Goal: Task Accomplishment & Management: Manage account settings

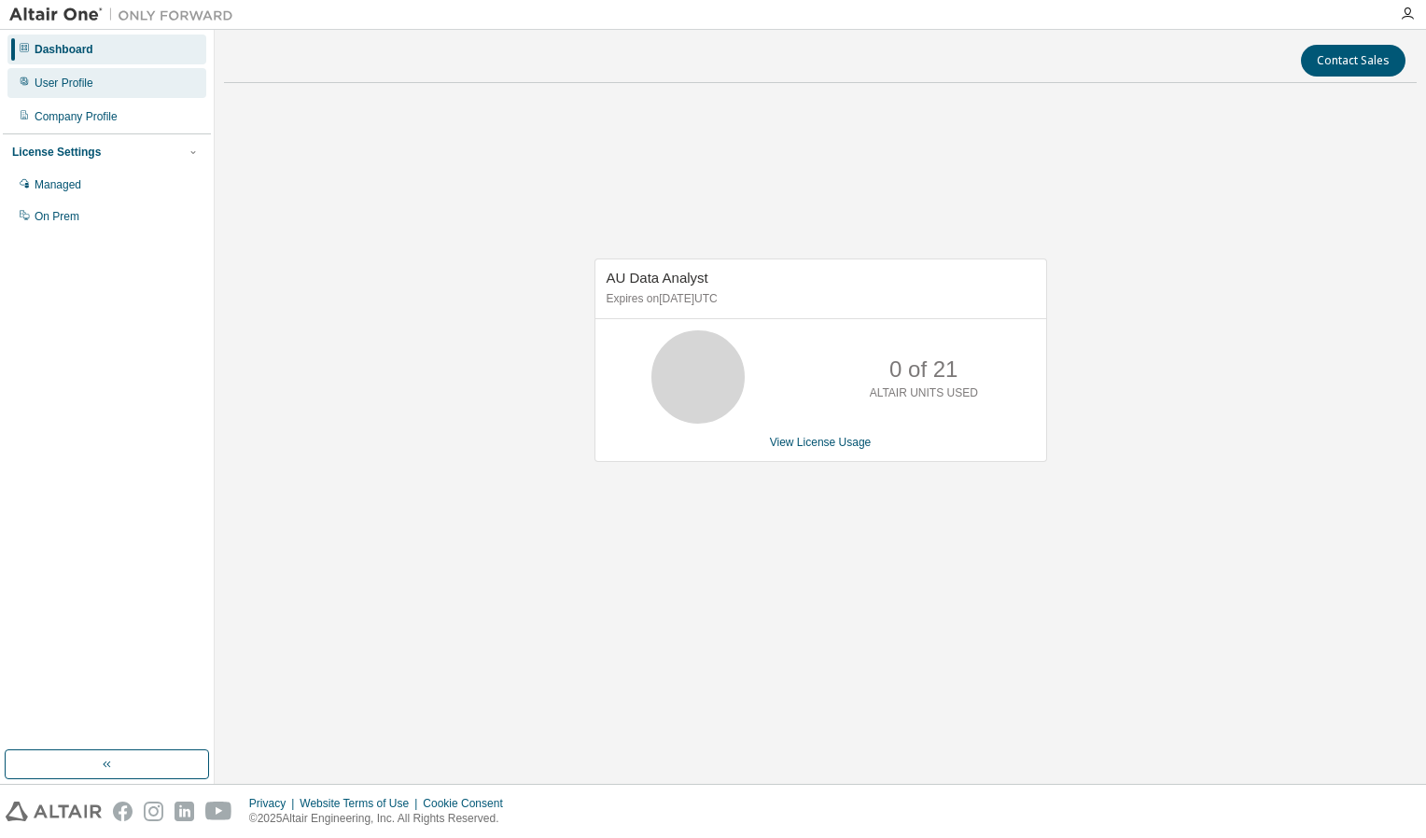
click at [118, 80] on div "User Profile" at bounding box center [106, 83] width 199 height 30
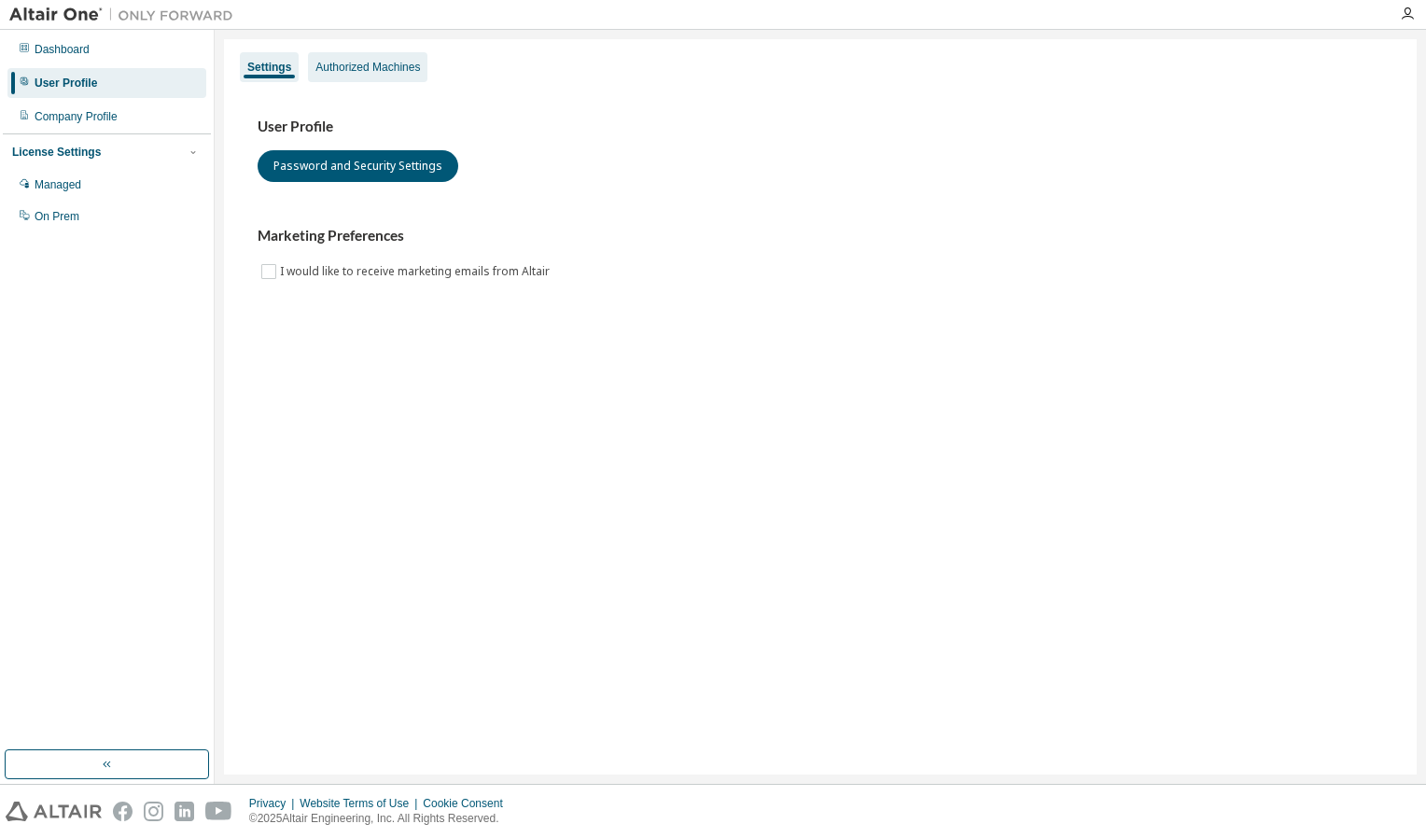
click at [371, 71] on div "Authorized Machines" at bounding box center [367, 67] width 104 height 15
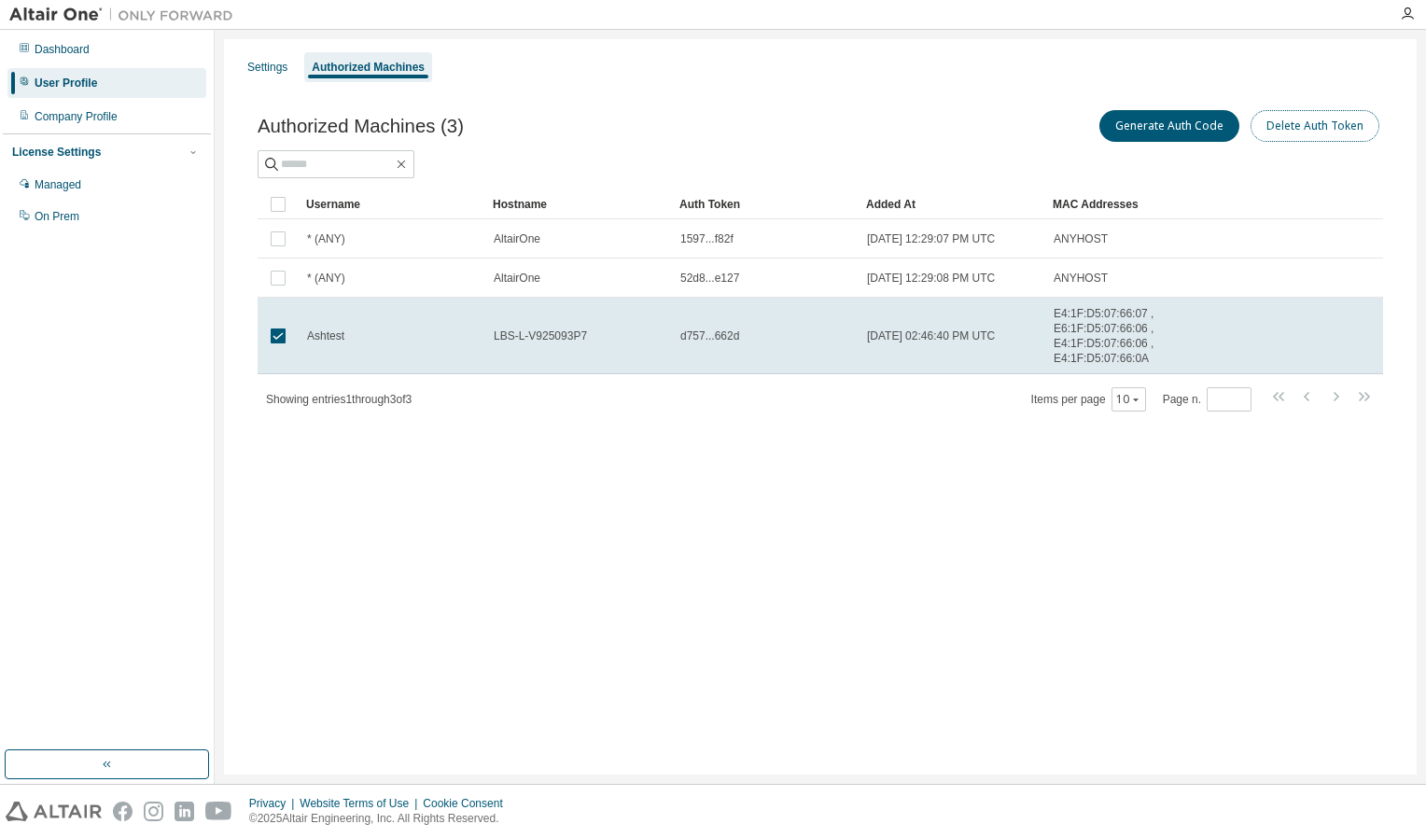
click at [1353, 130] on button "Delete Auth Token" at bounding box center [1314, 126] width 129 height 32
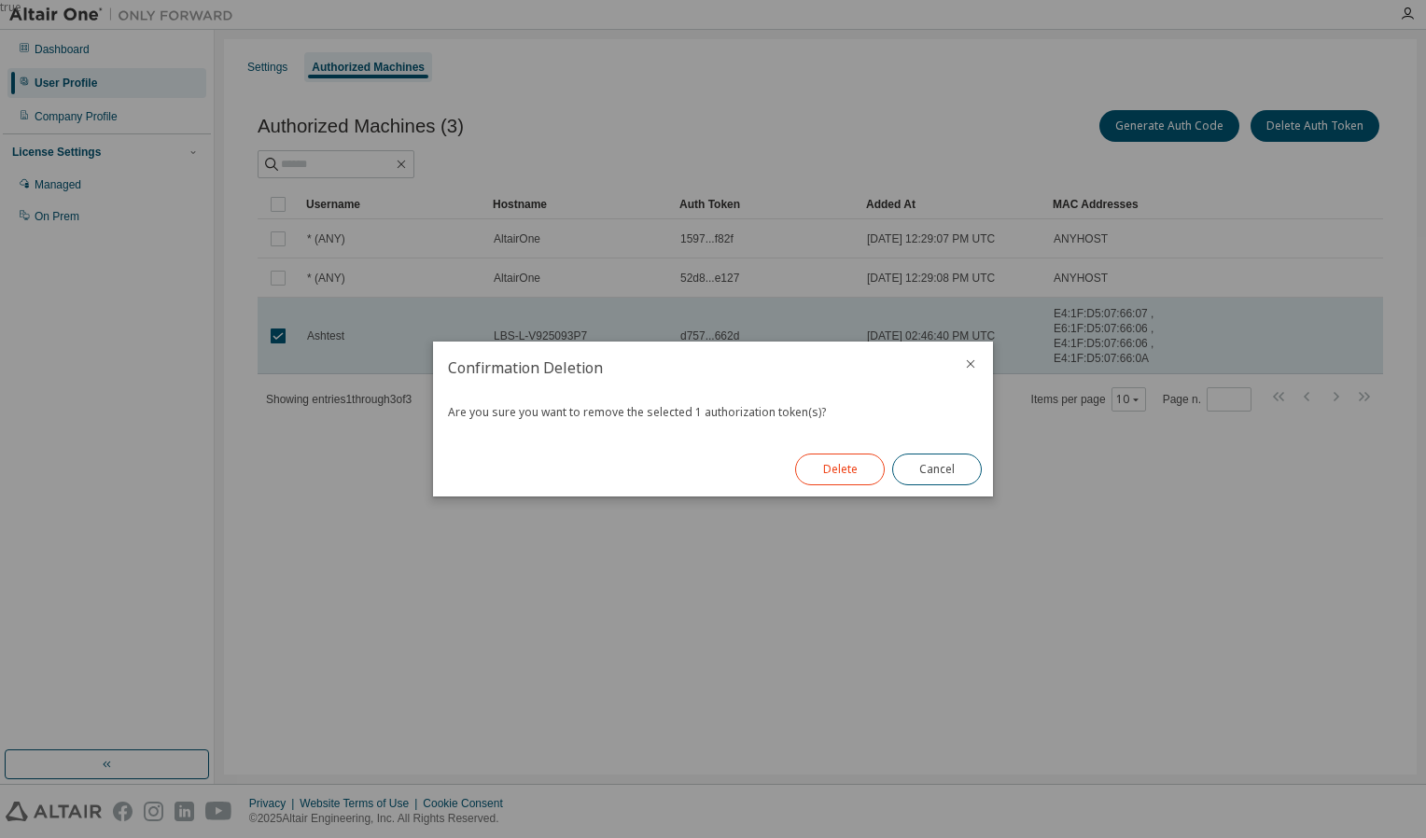
click at [847, 462] on button "Delete" at bounding box center [840, 469] width 90 height 32
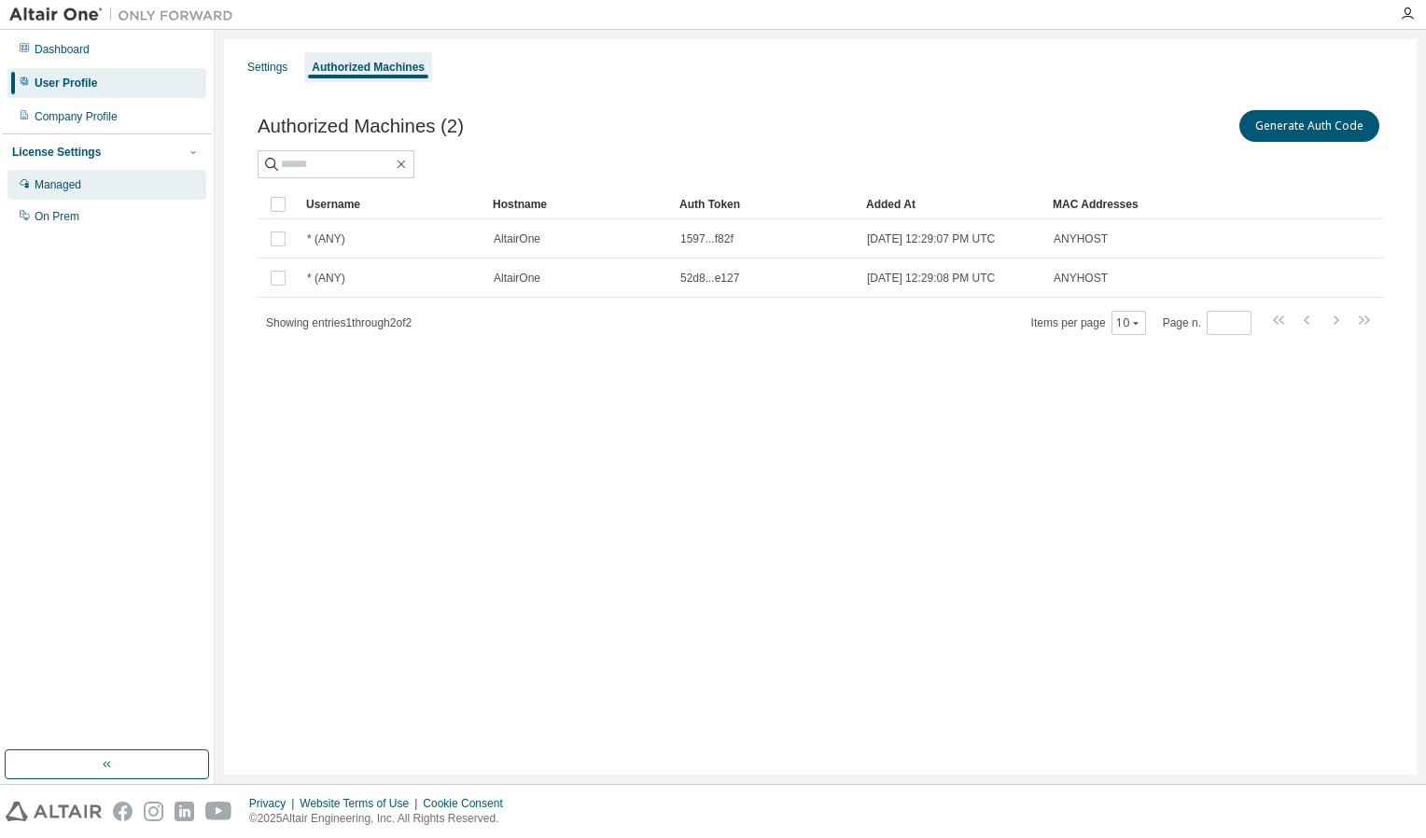
click at [100, 177] on div "Managed" at bounding box center [106, 185] width 199 height 30
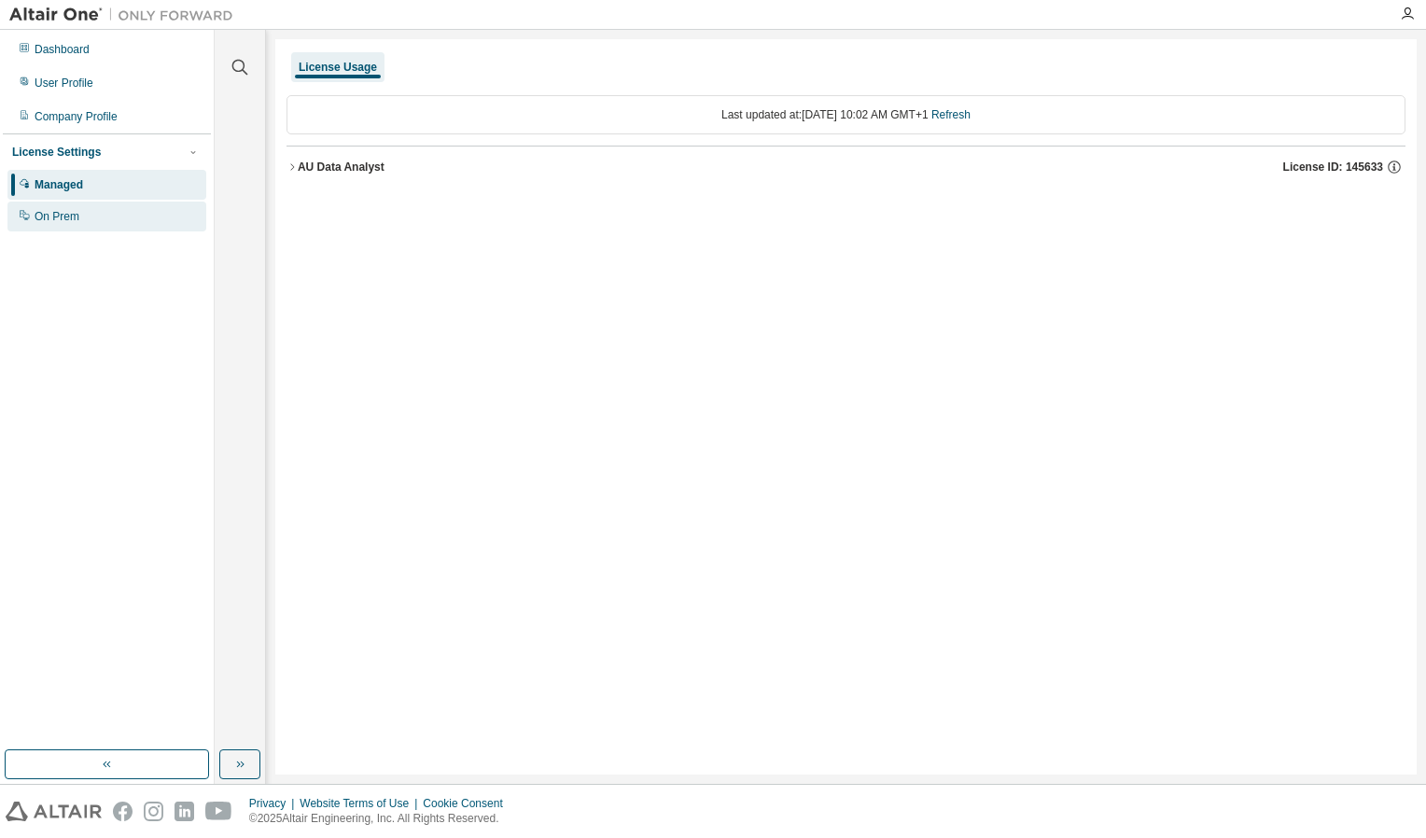
click at [71, 211] on div "On Prem" at bounding box center [57, 216] width 45 height 15
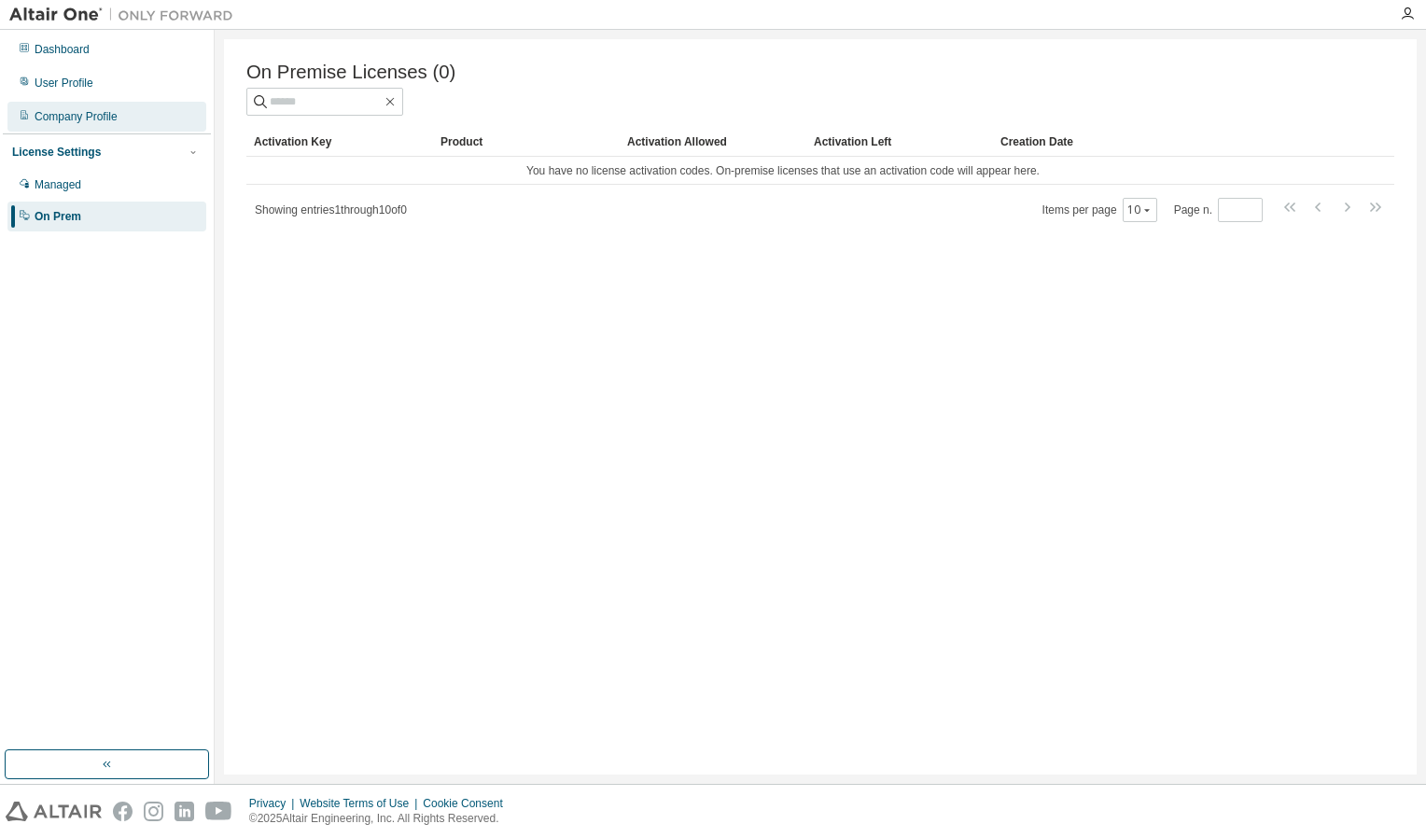
click at [52, 119] on div "Company Profile" at bounding box center [76, 116] width 83 height 15
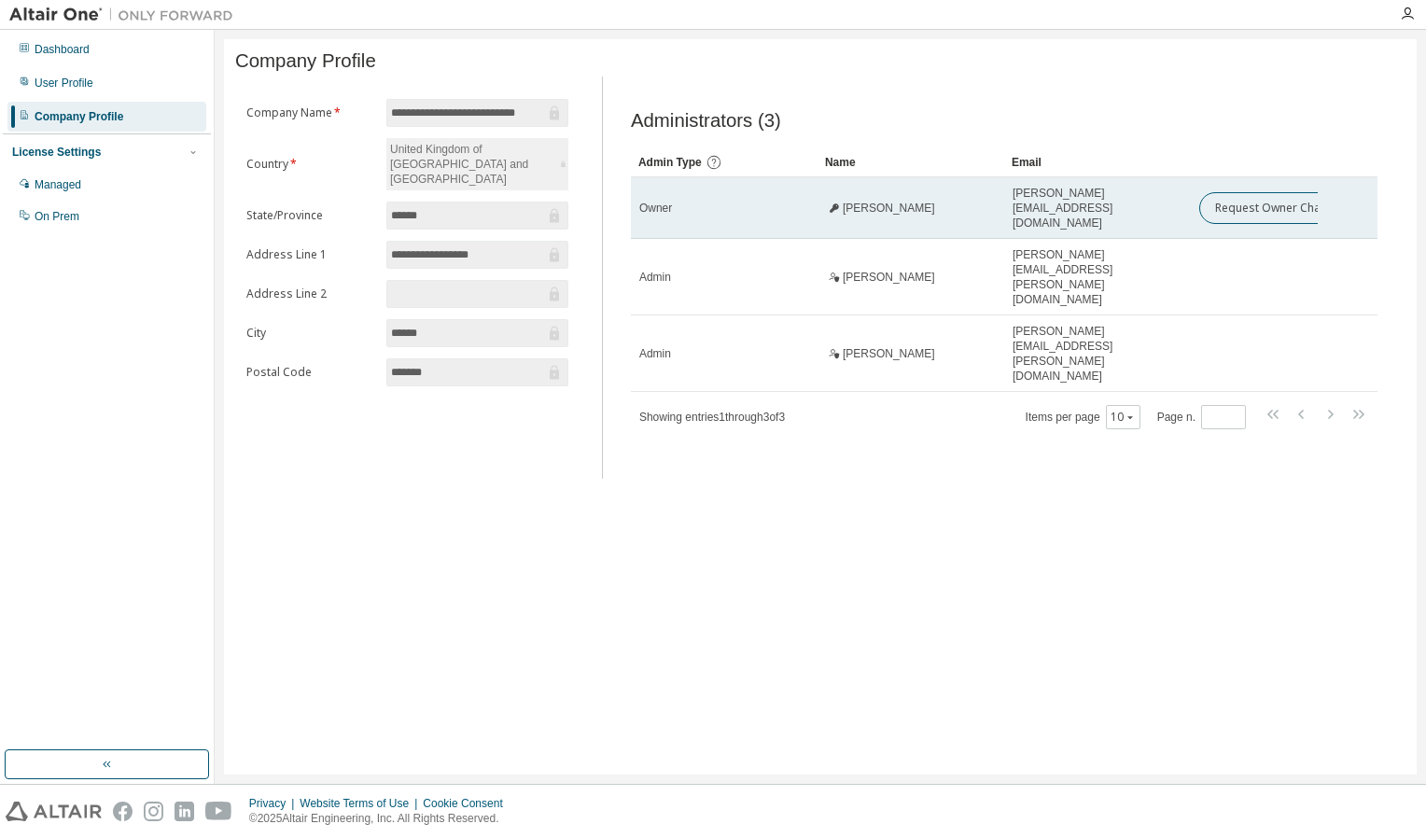
drag, startPoint x: 920, startPoint y: 213, endPoint x: 830, endPoint y: 209, distance: 89.6
click at [830, 209] on div "Julian Sentance" at bounding box center [911, 208] width 170 height 15
copy span "Julian Sentance"
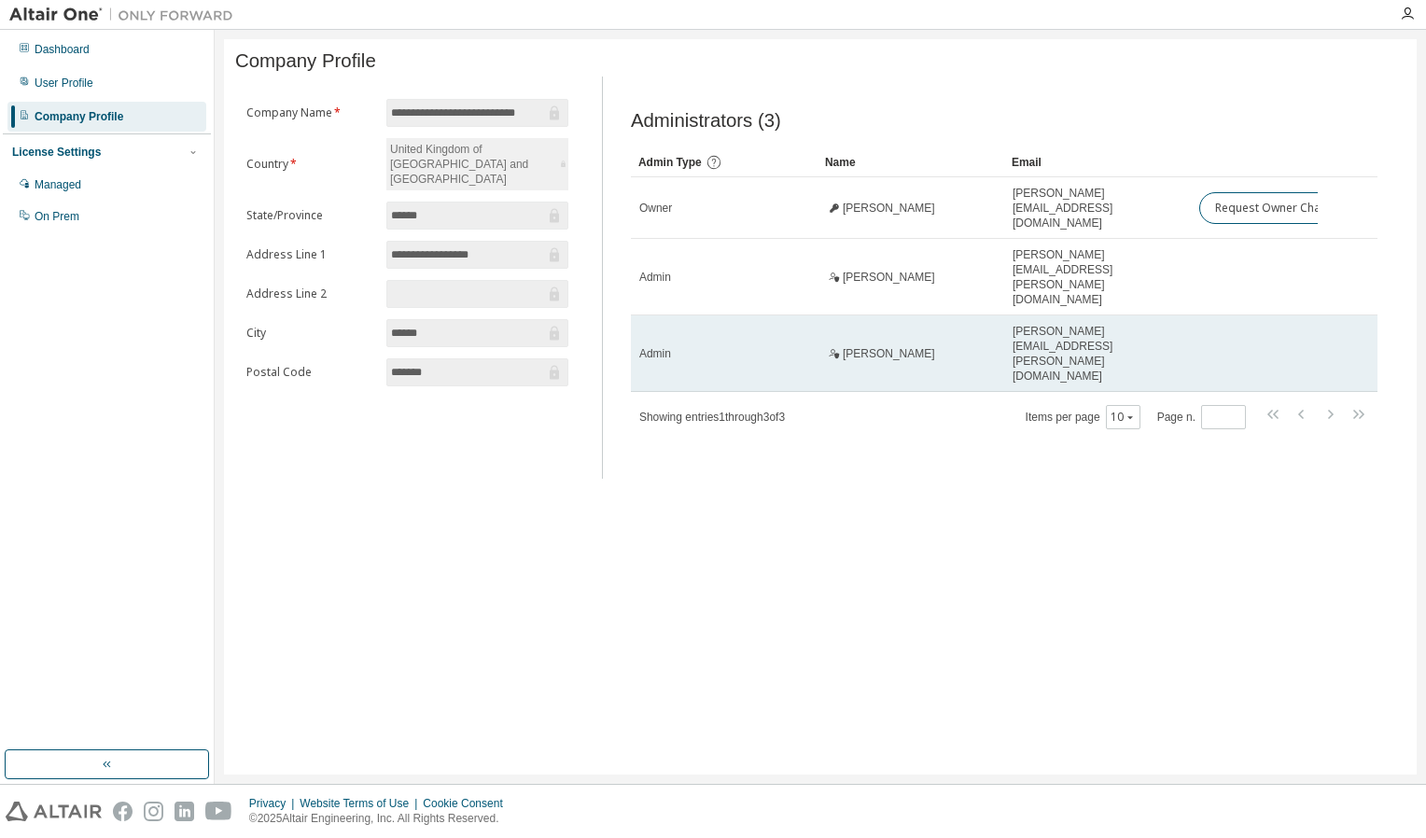
click at [855, 346] on span "Vicky Ralph" at bounding box center [888, 353] width 92 height 15
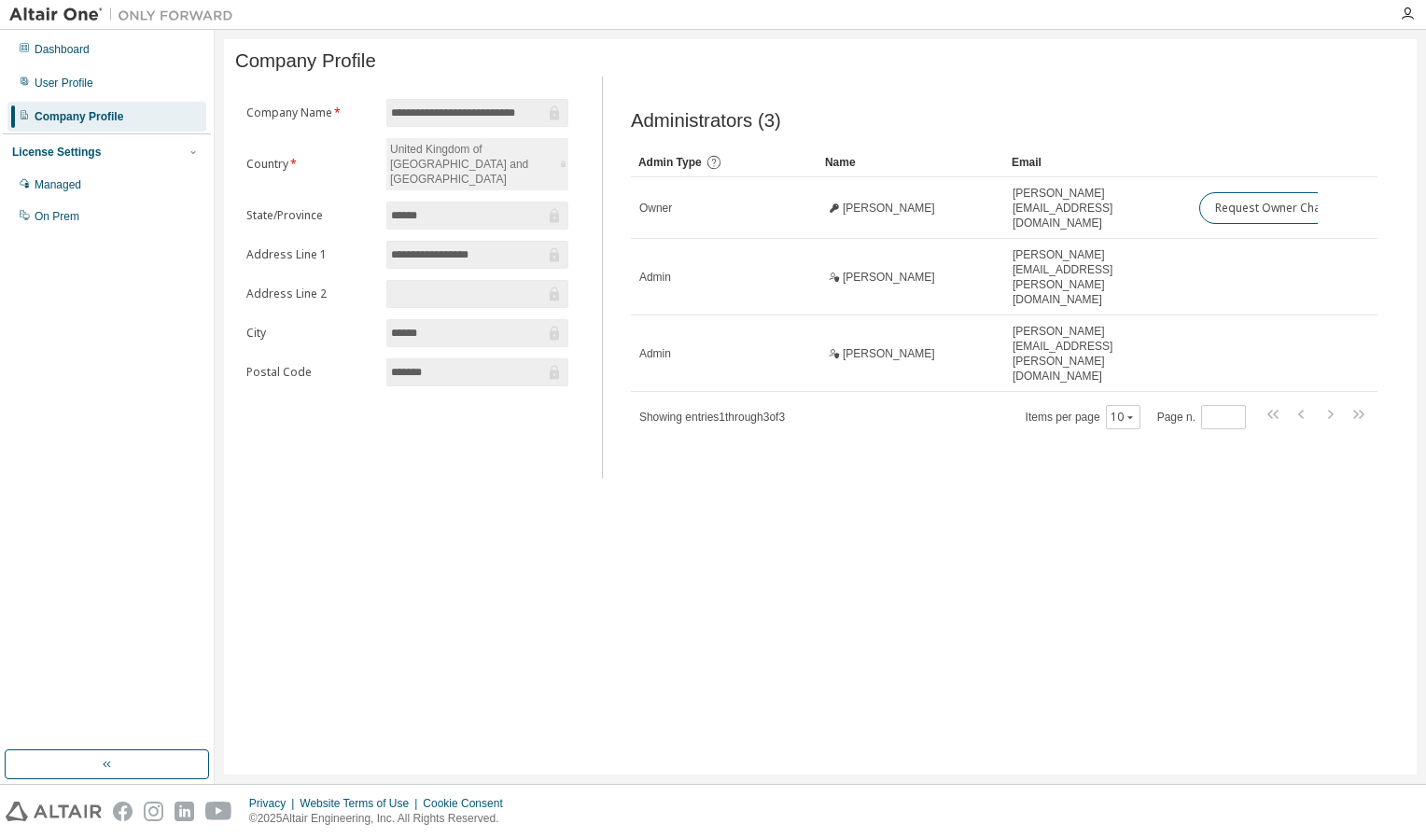
drag, startPoint x: 855, startPoint y: 299, endPoint x: 877, endPoint y: 426, distance: 129.8
click at [877, 426] on div "**********" at bounding box center [820, 406] width 1192 height 735
